Goal: Transaction & Acquisition: Purchase product/service

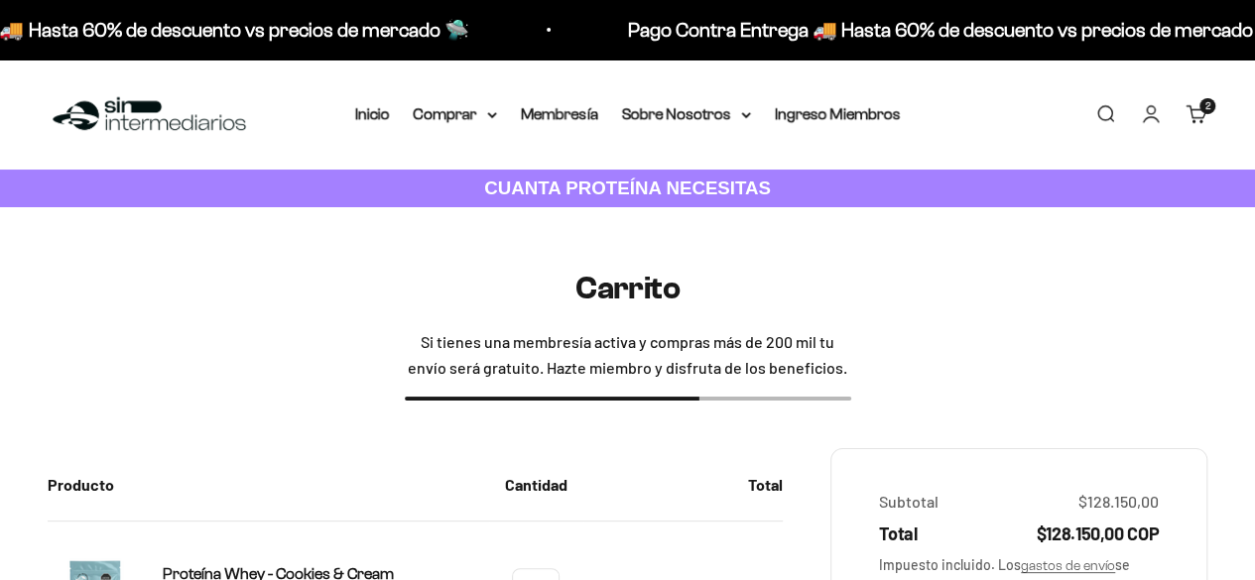
click at [493, 107] on summary "Comprar" at bounding box center [455, 114] width 83 height 26
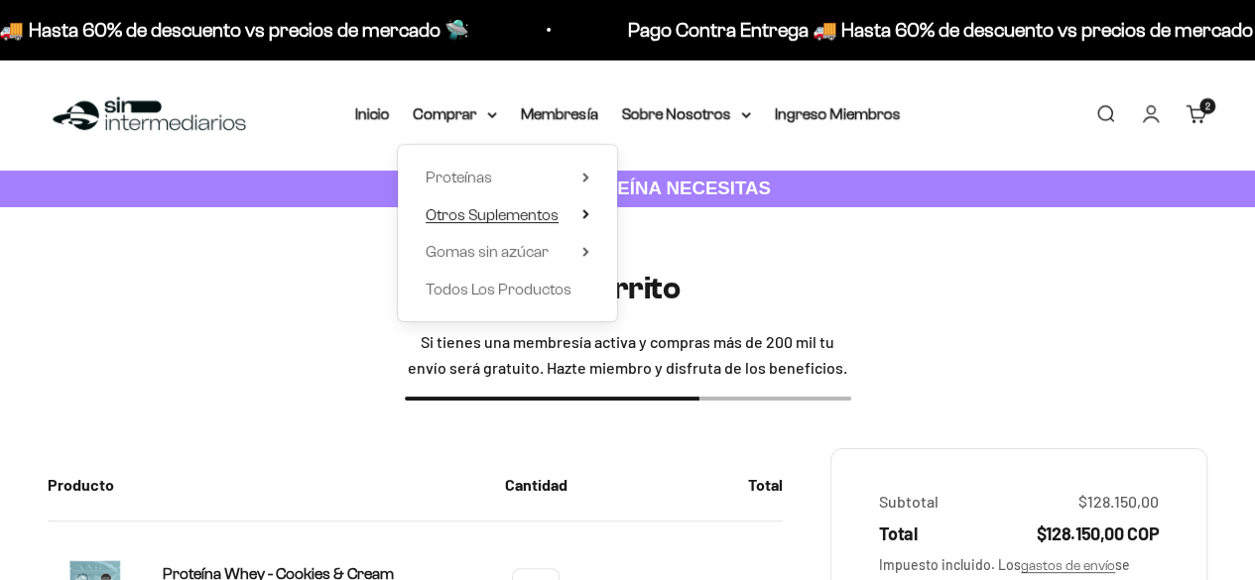
click at [579, 213] on summary "Otros Suplementos" at bounding box center [508, 215] width 164 height 26
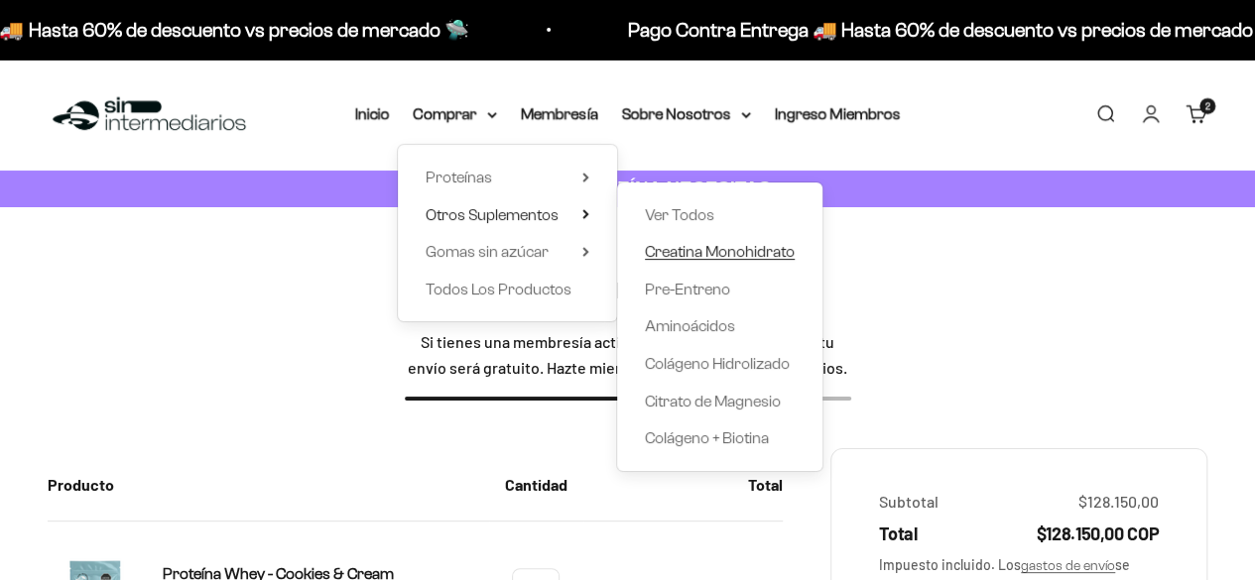
click at [710, 244] on span "Creatina Monohidrato" at bounding box center [720, 251] width 150 height 17
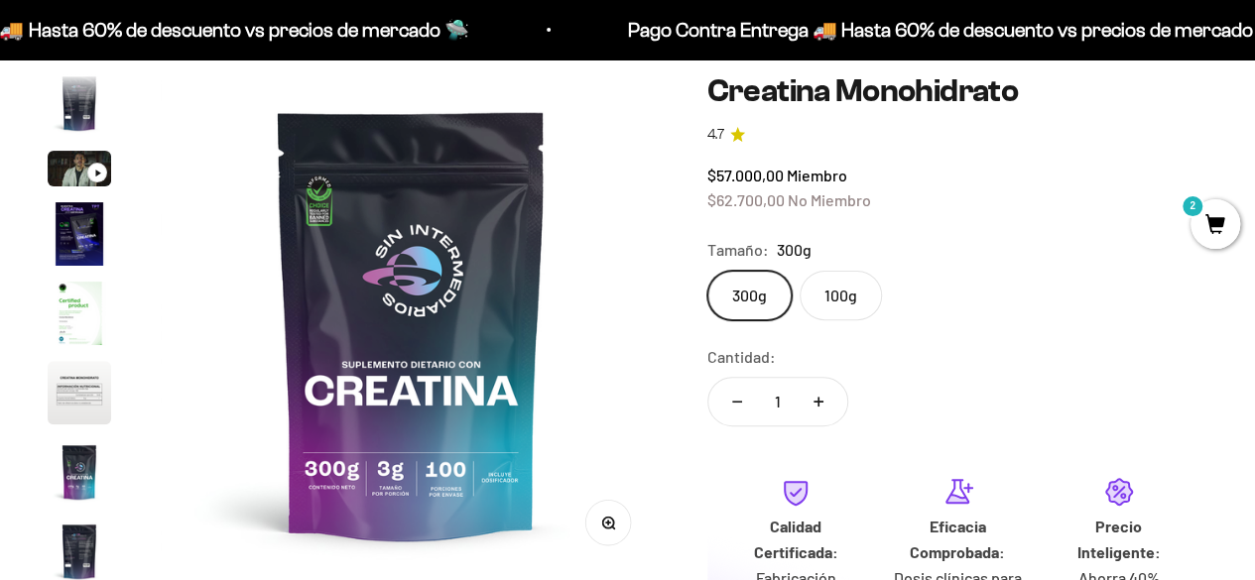
scroll to position [0, 4098]
click at [828, 291] on label "100g" at bounding box center [841, 296] width 82 height 50
click at [707, 271] on input "100g" at bounding box center [706, 270] width 1 height 1
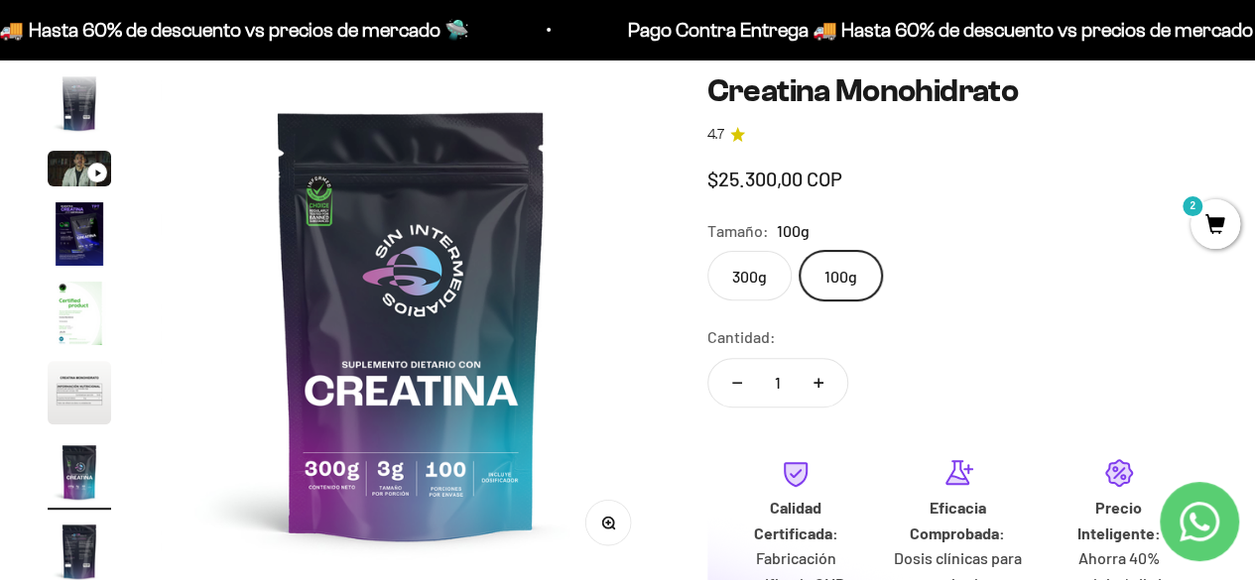
scroll to position [0, 3074]
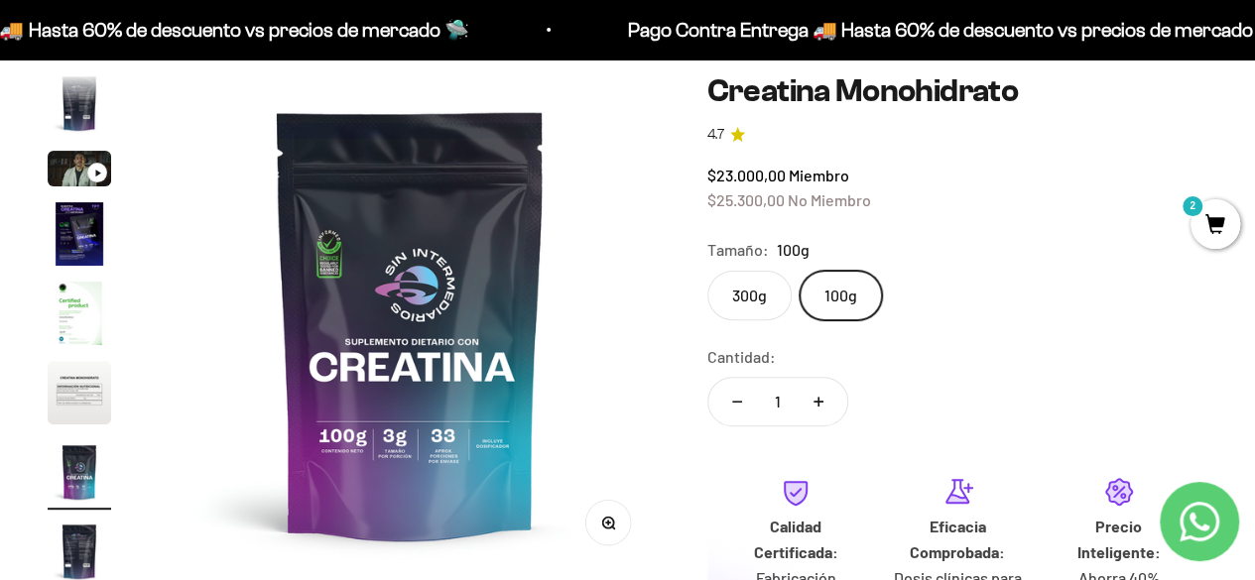
click at [750, 291] on label "300g" at bounding box center [749, 296] width 84 height 50
click at [707, 271] on input "300g" at bounding box center [706, 270] width 1 height 1
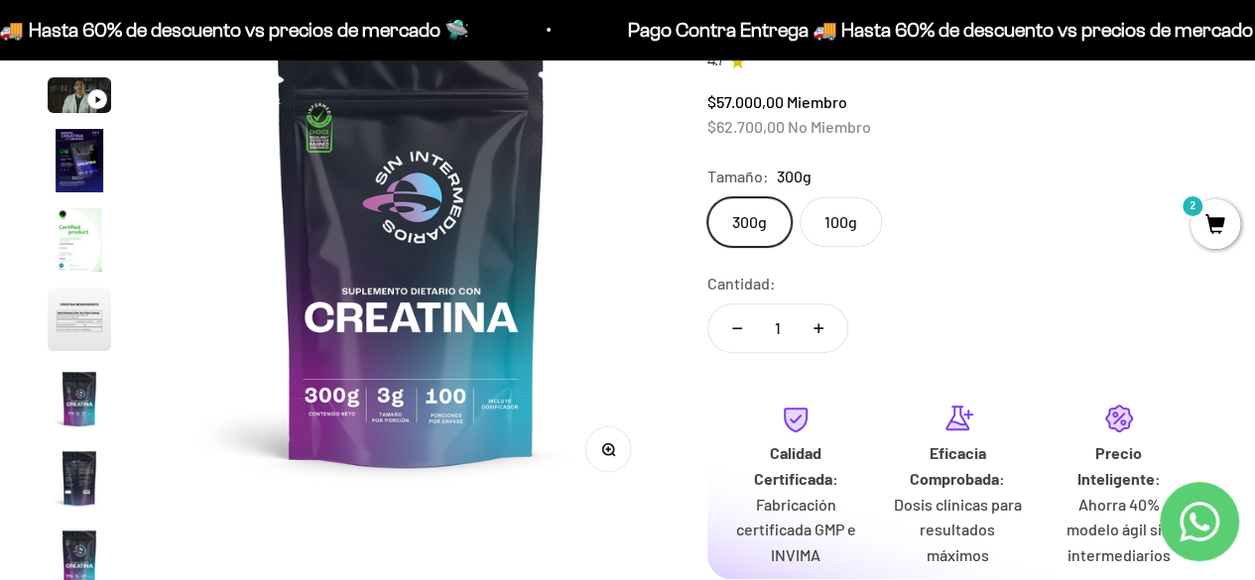
scroll to position [251, 0]
